Goal: Task Accomplishment & Management: Use online tool/utility

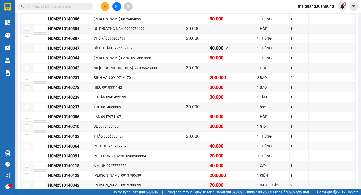
scroll to position [351, 0]
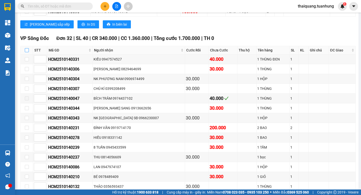
click at [26, 52] on input "checkbox" at bounding box center [27, 50] width 4 height 4
checkbox input "true"
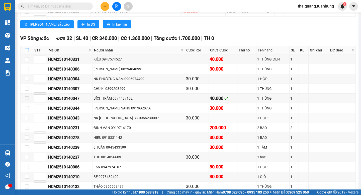
checkbox input "true"
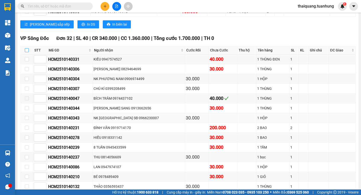
checkbox input "true"
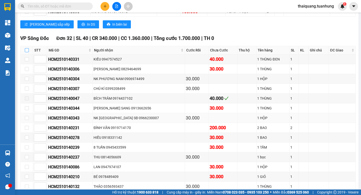
checkbox input "true"
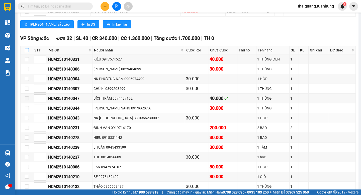
checkbox input "true"
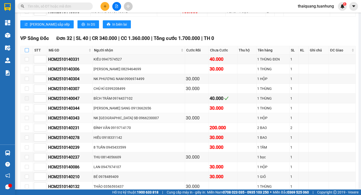
checkbox input "true"
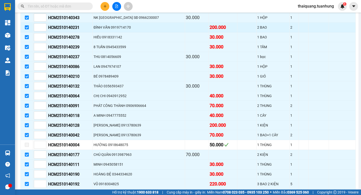
scroll to position [552, 0]
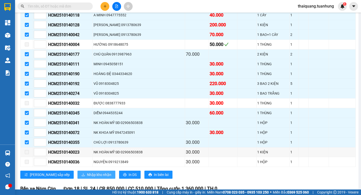
click at [87, 177] on span "Nhập kho nhận" at bounding box center [99, 175] width 24 height 6
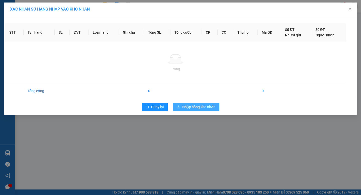
click at [207, 107] on span "Nhập hàng kho nhận" at bounding box center [198, 107] width 33 height 6
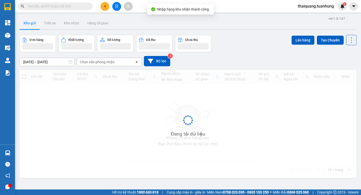
click at [236, 44] on div "Đơn hàng Khối lượng Số lượng Đã thu Chưa thu Lên hàng Tạo Chuyến" at bounding box center [188, 43] width 337 height 17
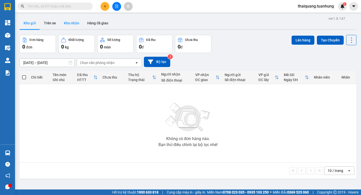
click at [78, 24] on button "Kho nhận" at bounding box center [71, 23] width 23 height 12
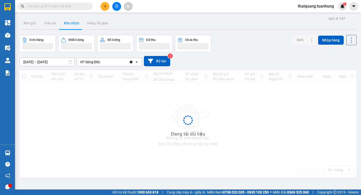
click at [242, 47] on div "Đơn hàng Khối lượng Số lượng Đã thu Chưa thu SMS Nhập hàng" at bounding box center [188, 43] width 337 height 17
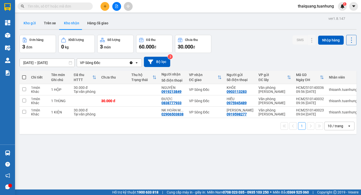
click at [33, 21] on button "Kho gửi" at bounding box center [30, 23] width 20 height 12
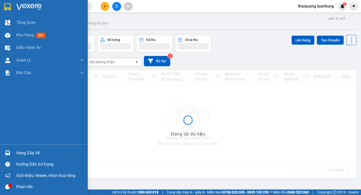
click at [13, 154] on div "Hàng sắp về" at bounding box center [44, 152] width 88 height 11
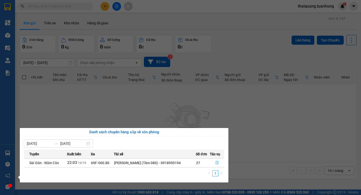
click at [216, 163] on icon "file-done" at bounding box center [218, 163] width 4 height 4
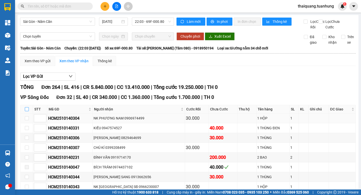
click at [26, 111] on input "checkbox" at bounding box center [27, 109] width 4 height 4
checkbox input "true"
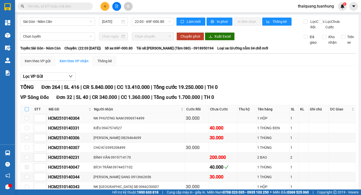
checkbox input "true"
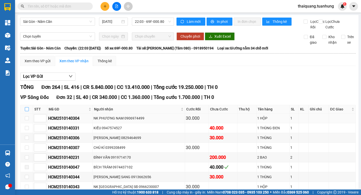
checkbox input "true"
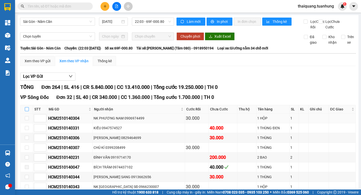
checkbox input "true"
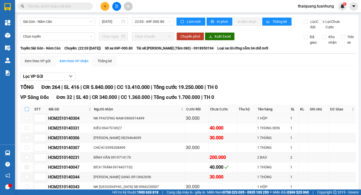
checkbox input "true"
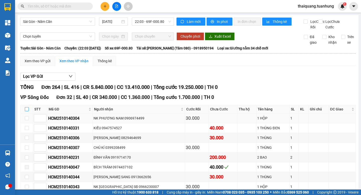
checkbox input "true"
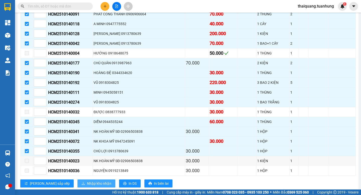
scroll to position [301, 0]
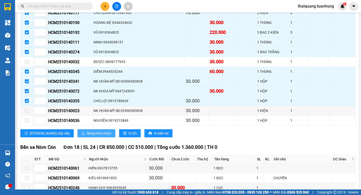
click at [87, 136] on span "Nhập kho nhận" at bounding box center [99, 133] width 24 height 6
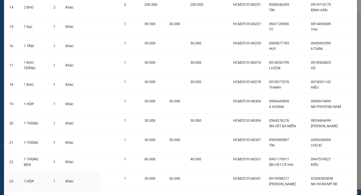
scroll to position [406, 0]
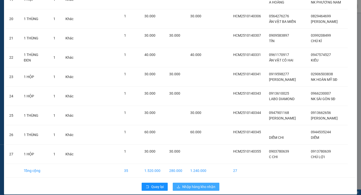
click at [184, 184] on span "Nhập hàng kho nhận" at bounding box center [198, 187] width 33 height 6
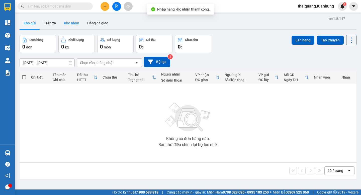
click at [70, 20] on button "Kho nhận" at bounding box center [71, 23] width 23 height 12
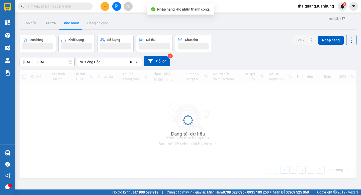
click at [248, 47] on div "Đơn hàng Khối lượng Số lượng Đã thu Chưa thu SMS Nhập hàng" at bounding box center [188, 43] width 337 height 17
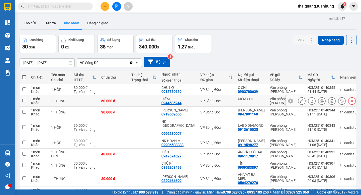
scroll to position [46, 0]
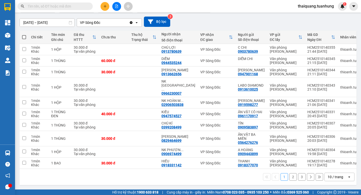
click at [331, 176] on div "10 / trang" at bounding box center [336, 176] width 16 height 5
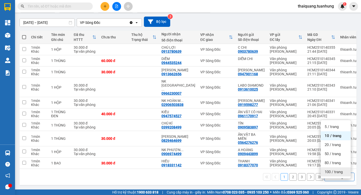
click at [331, 169] on span "100 / trang" at bounding box center [334, 171] width 18 height 5
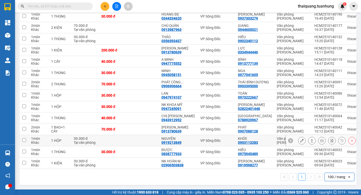
scroll to position [230, 0]
